Goal: Task Accomplishment & Management: Manage account settings

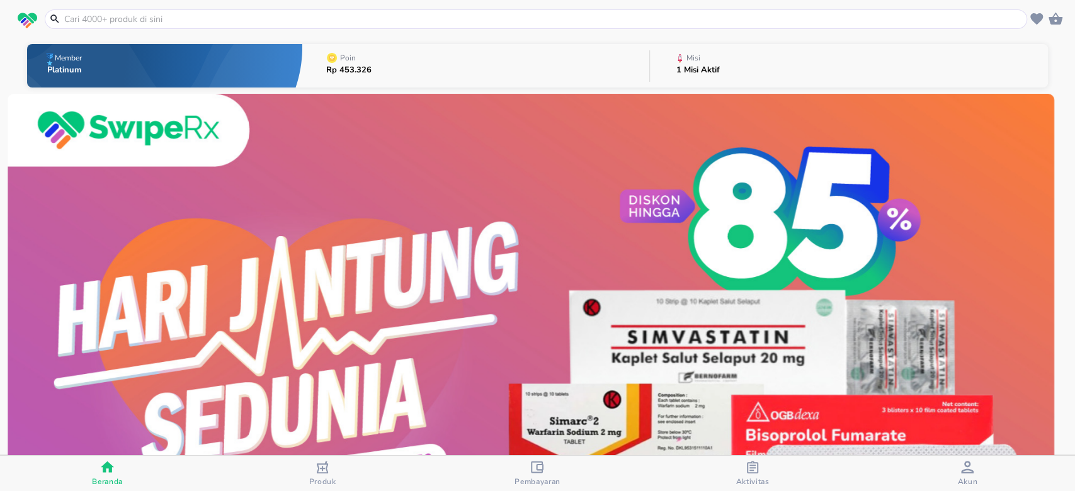
click at [732, 58] on button "Misi 1 Misi Aktif" at bounding box center [849, 66] width 398 height 50
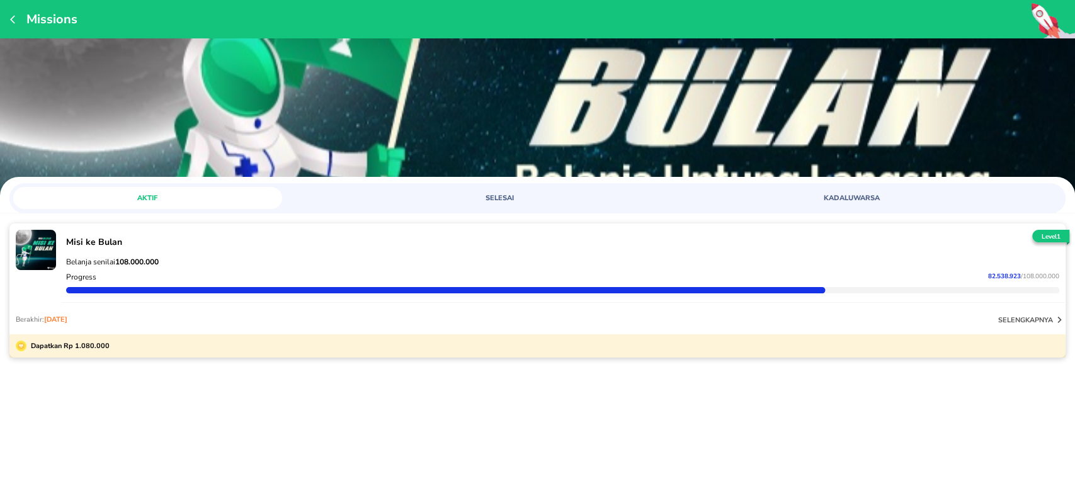
click at [813, 256] on div "Belanja senilai 108.000.000" at bounding box center [563, 261] width 998 height 15
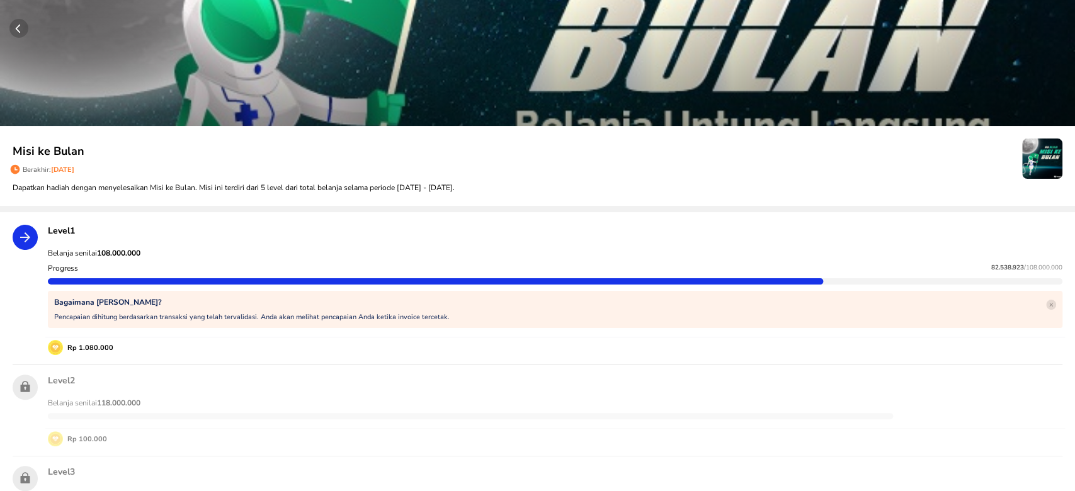
click at [991, 268] on span "82.538.923" at bounding box center [1007, 267] width 33 height 9
copy p "82.538.923"
